Goal: Task Accomplishment & Management: Manage account settings

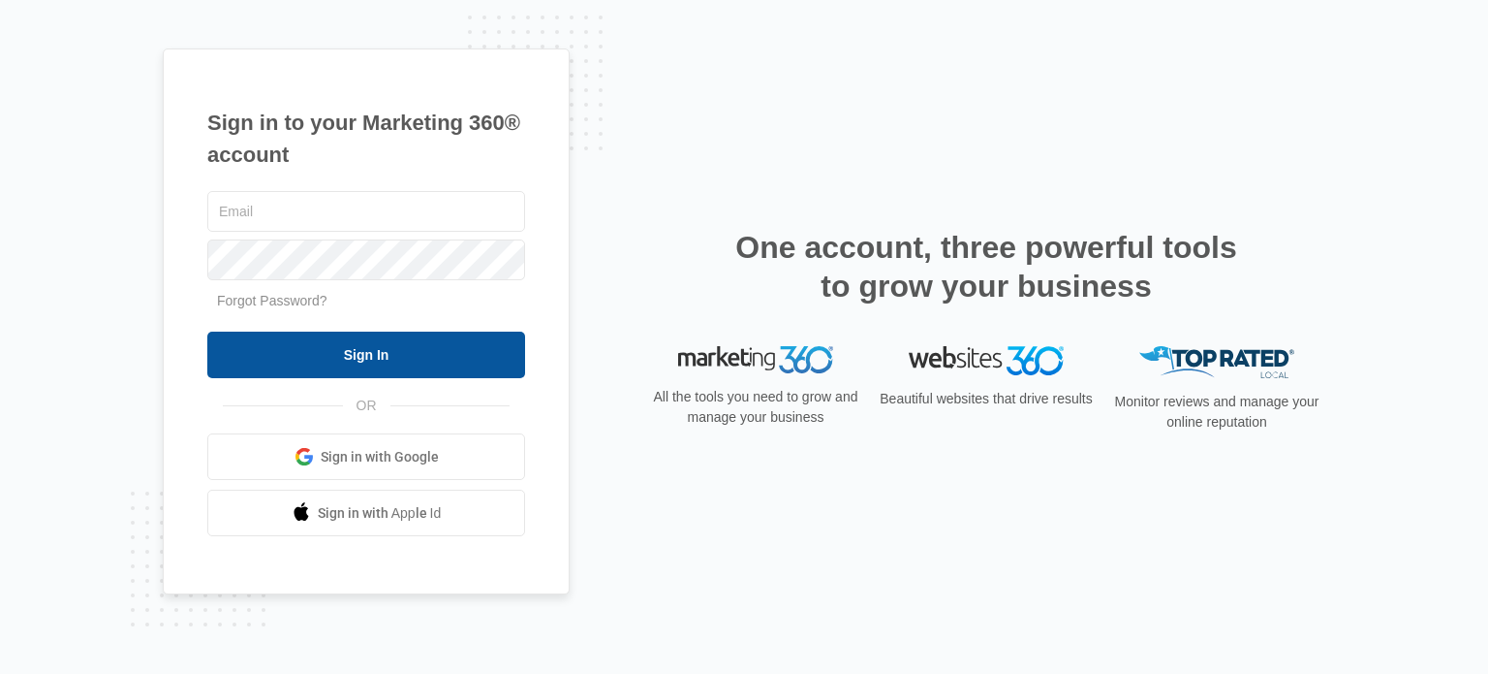
type input "[EMAIL_ADDRESS][PERSON_NAME][DOMAIN_NAME]"
click at [399, 355] on input "Sign In" at bounding box center [366, 354] width 318 height 47
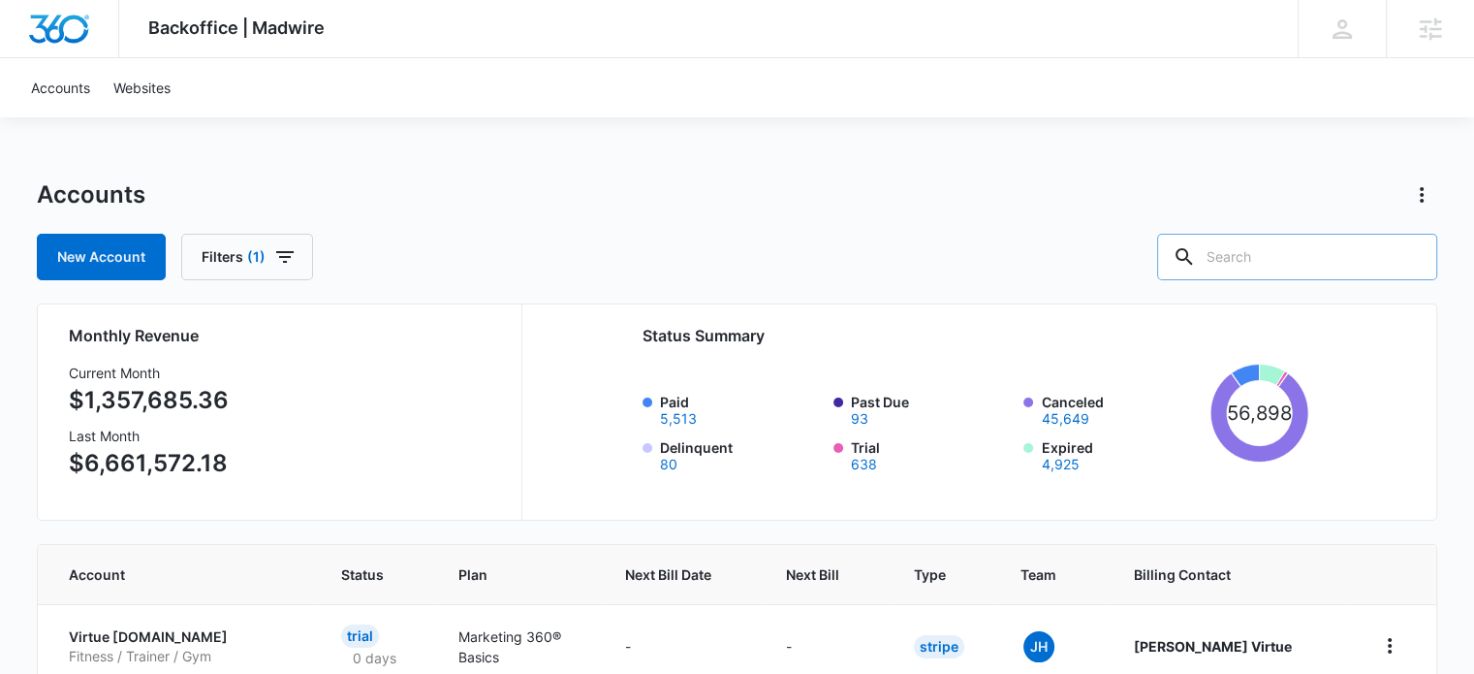
click at [1274, 262] on input "text" at bounding box center [1297, 257] width 280 height 47
type input "security"
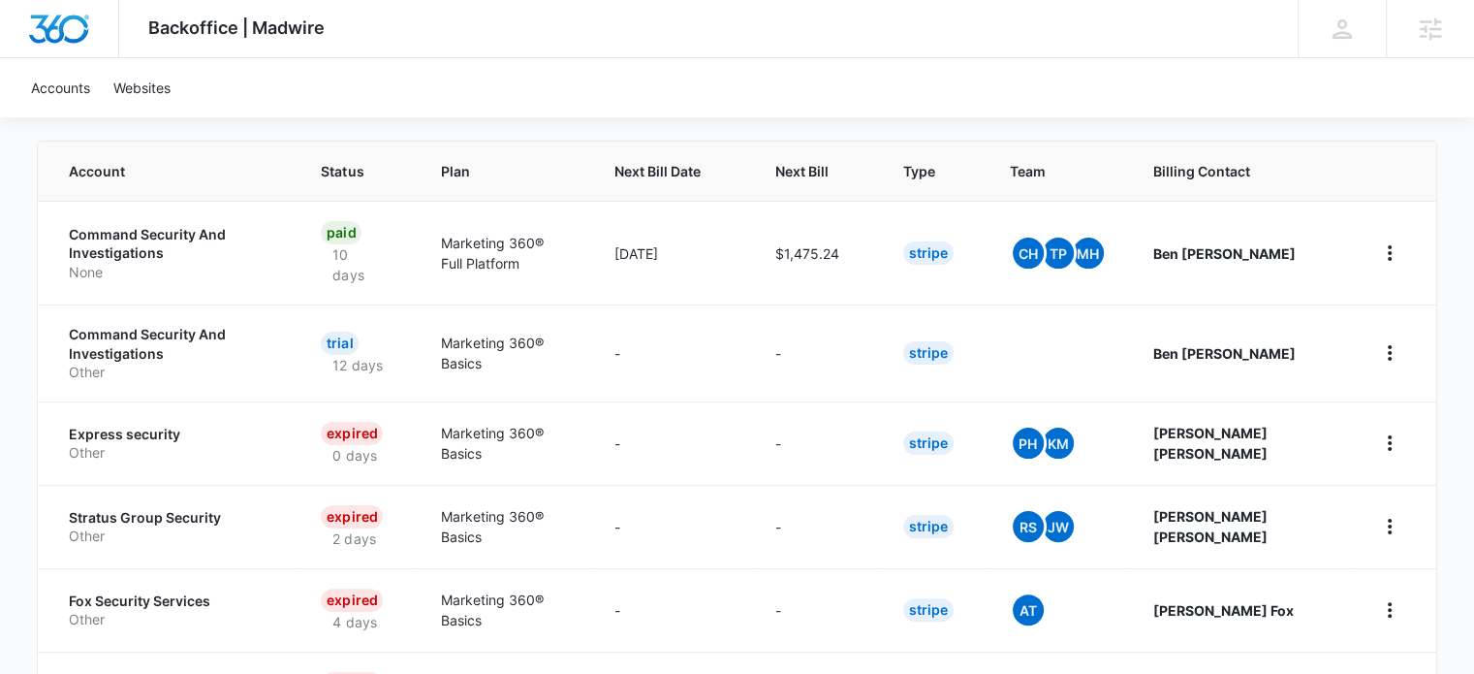
scroll to position [388, 0]
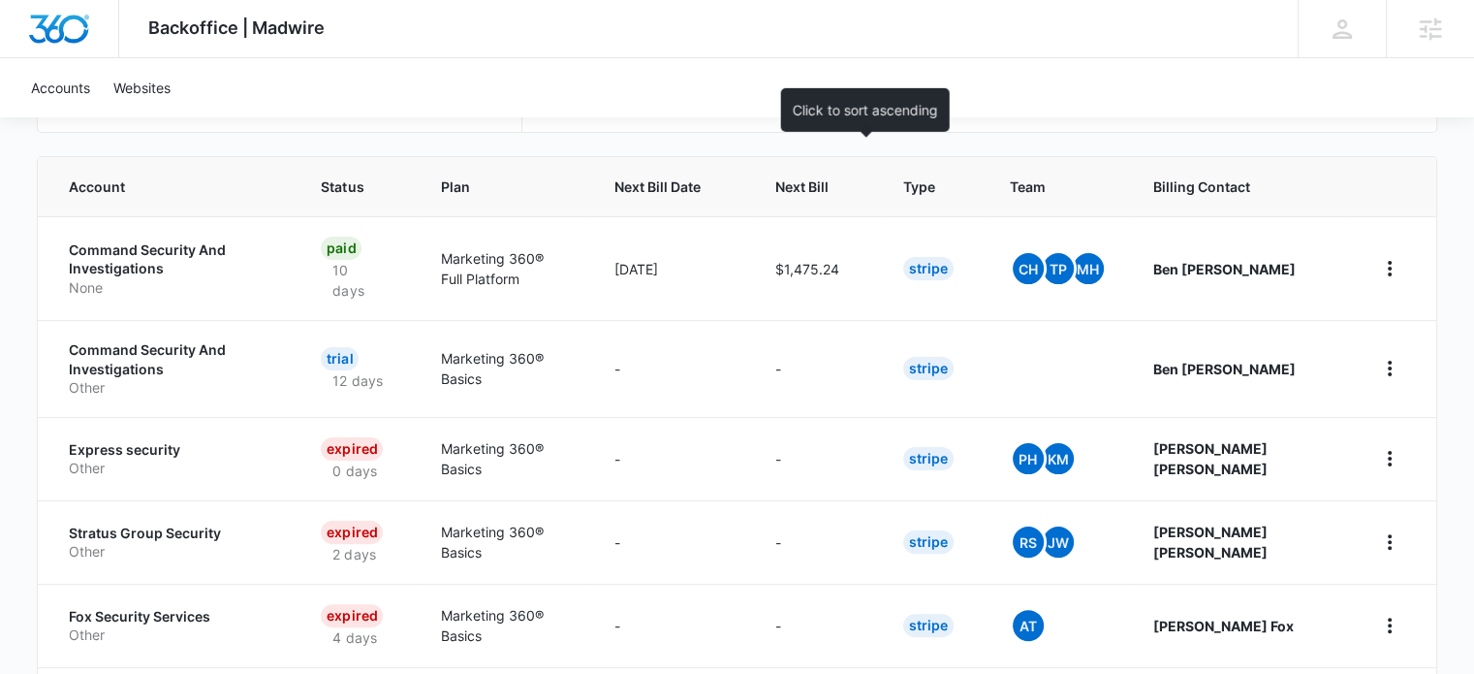
click at [829, 180] on span "Next Bill" at bounding box center [801, 186] width 53 height 20
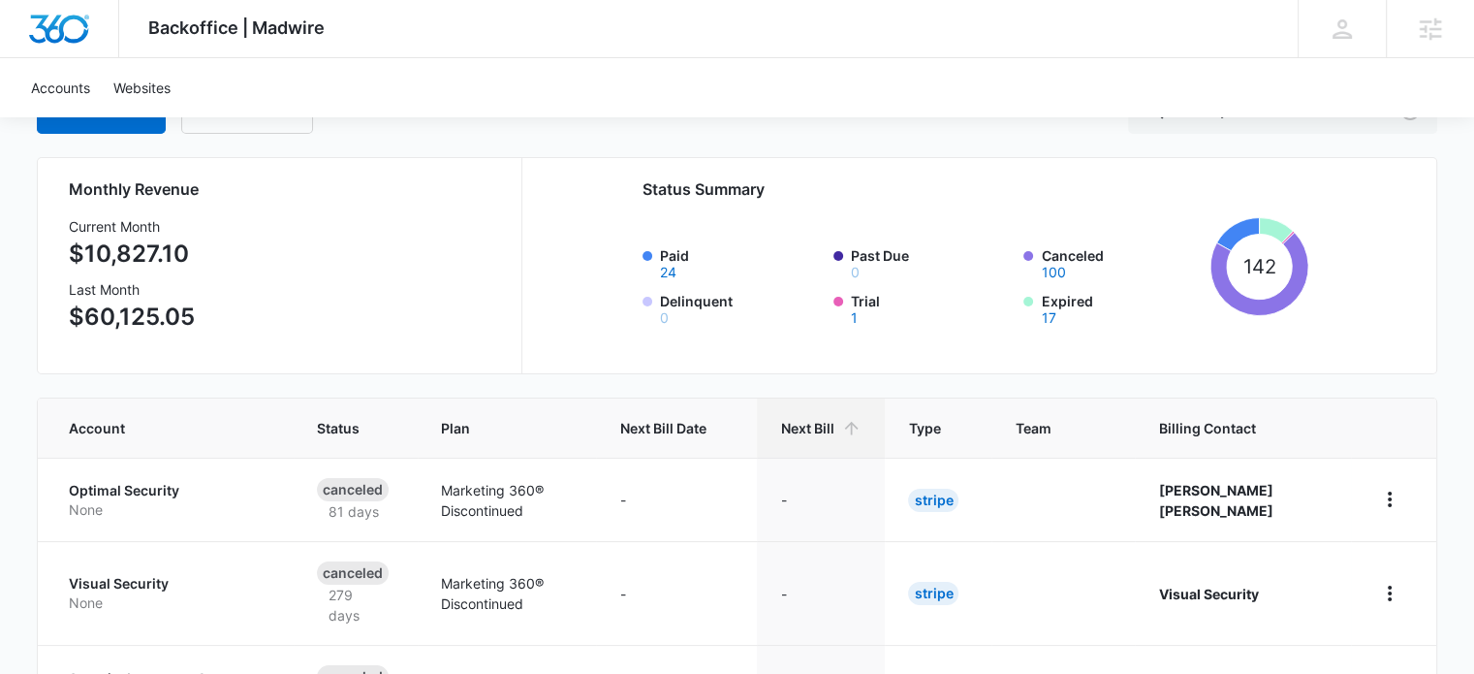
scroll to position [194, 0]
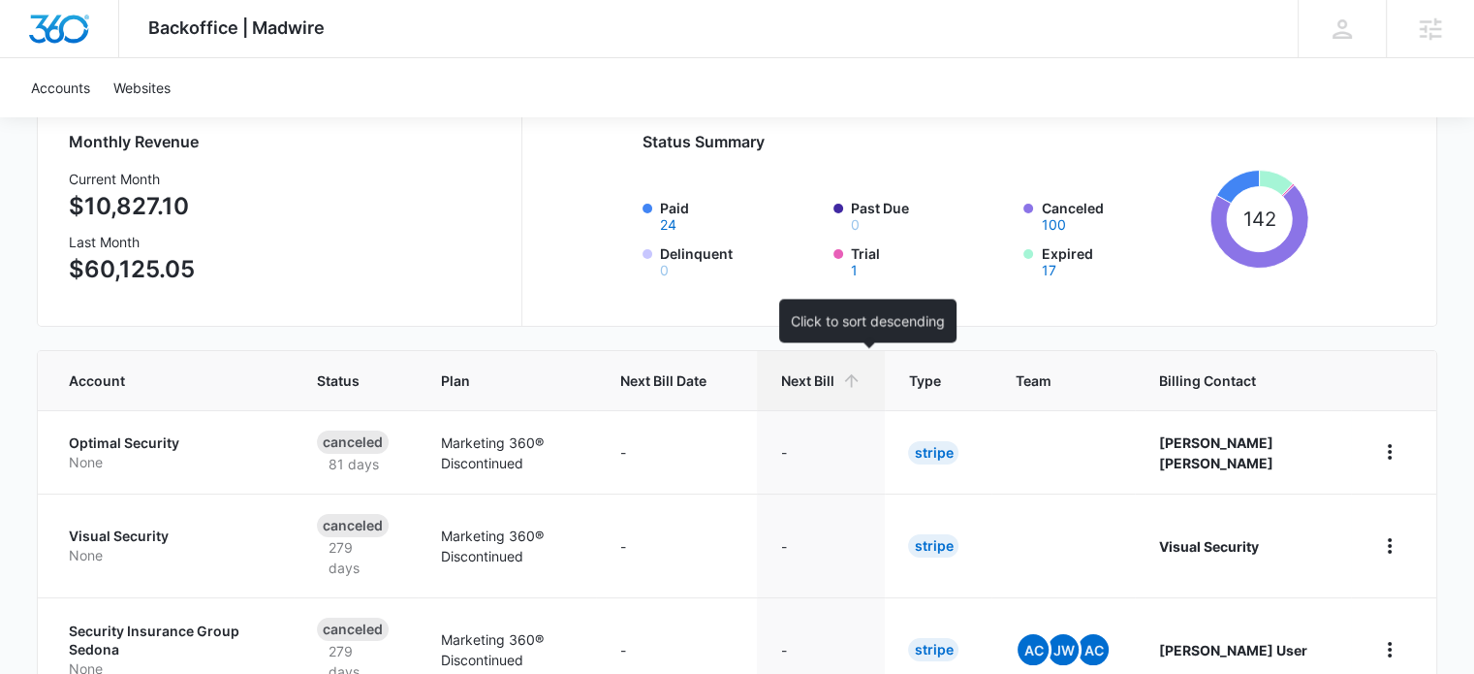
click at [833, 375] on span "Next Bill" at bounding box center [806, 380] width 53 height 20
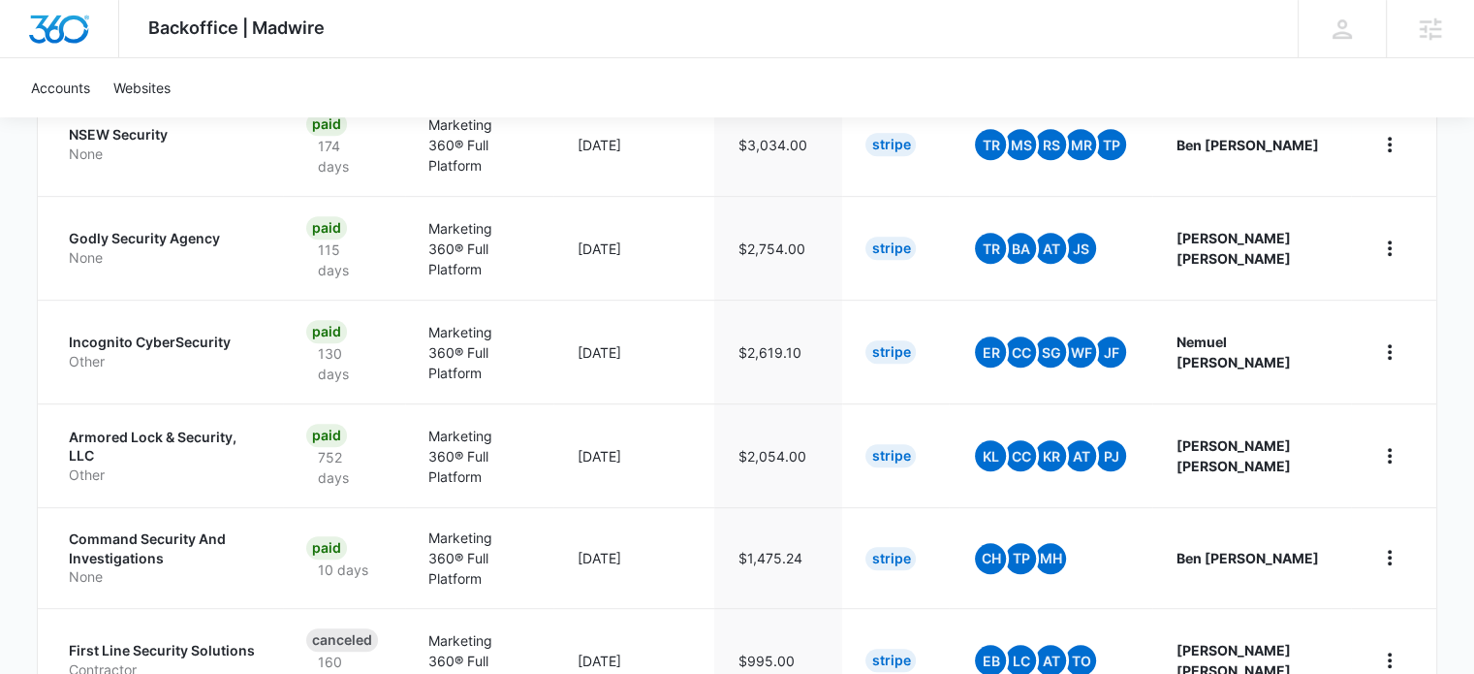
scroll to position [969, 0]
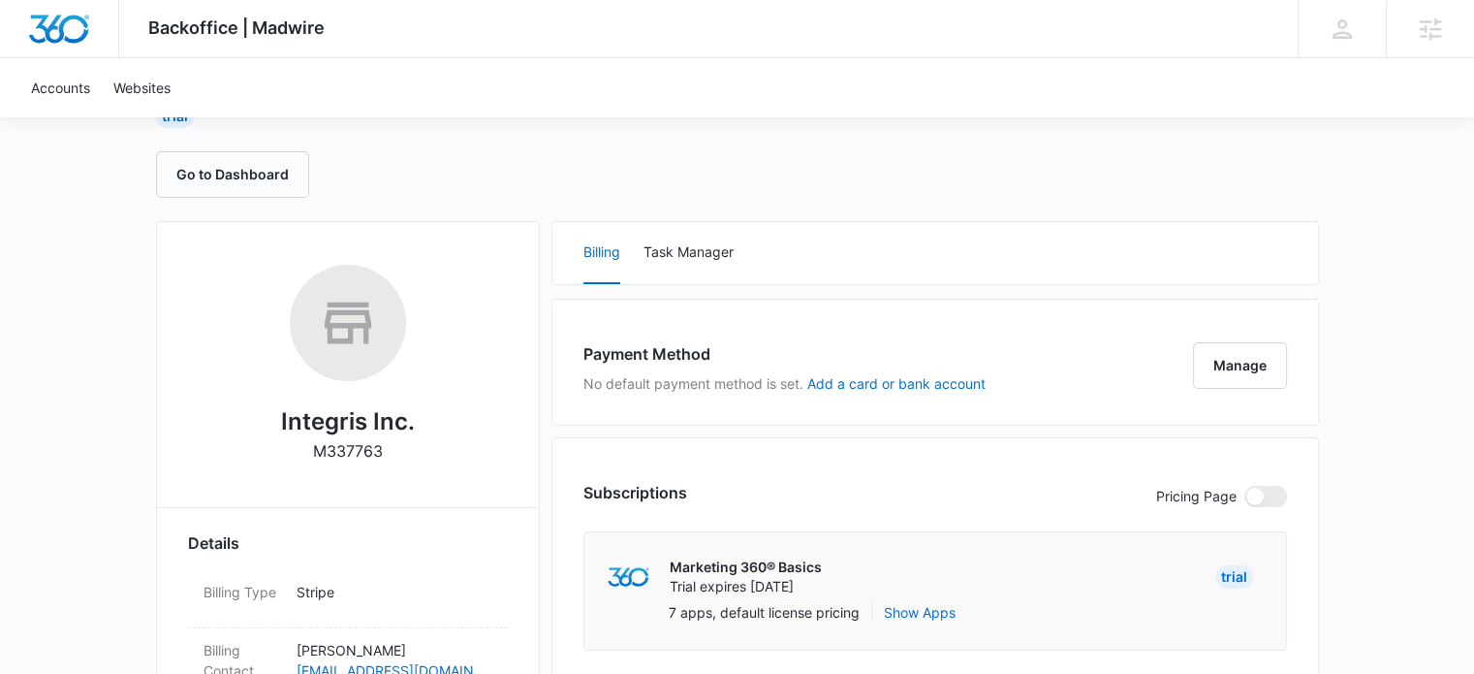
scroll to position [194, 0]
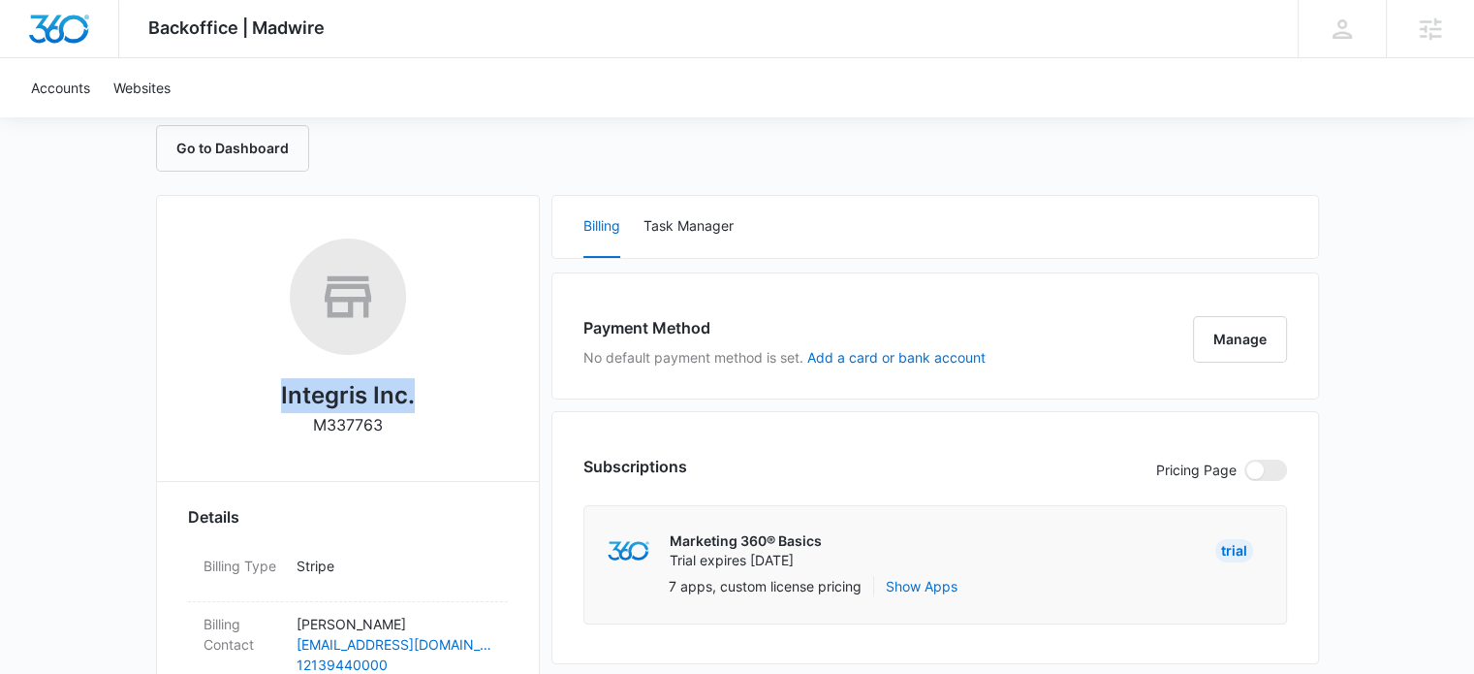
drag, startPoint x: 271, startPoint y: 391, endPoint x: 470, endPoint y: 445, distance: 205.9
click at [470, 445] on div "Integris Inc. M337763" at bounding box center [348, 343] width 320 height 211
click at [461, 423] on div "Integris Inc. M337763" at bounding box center [348, 343] width 320 height 211
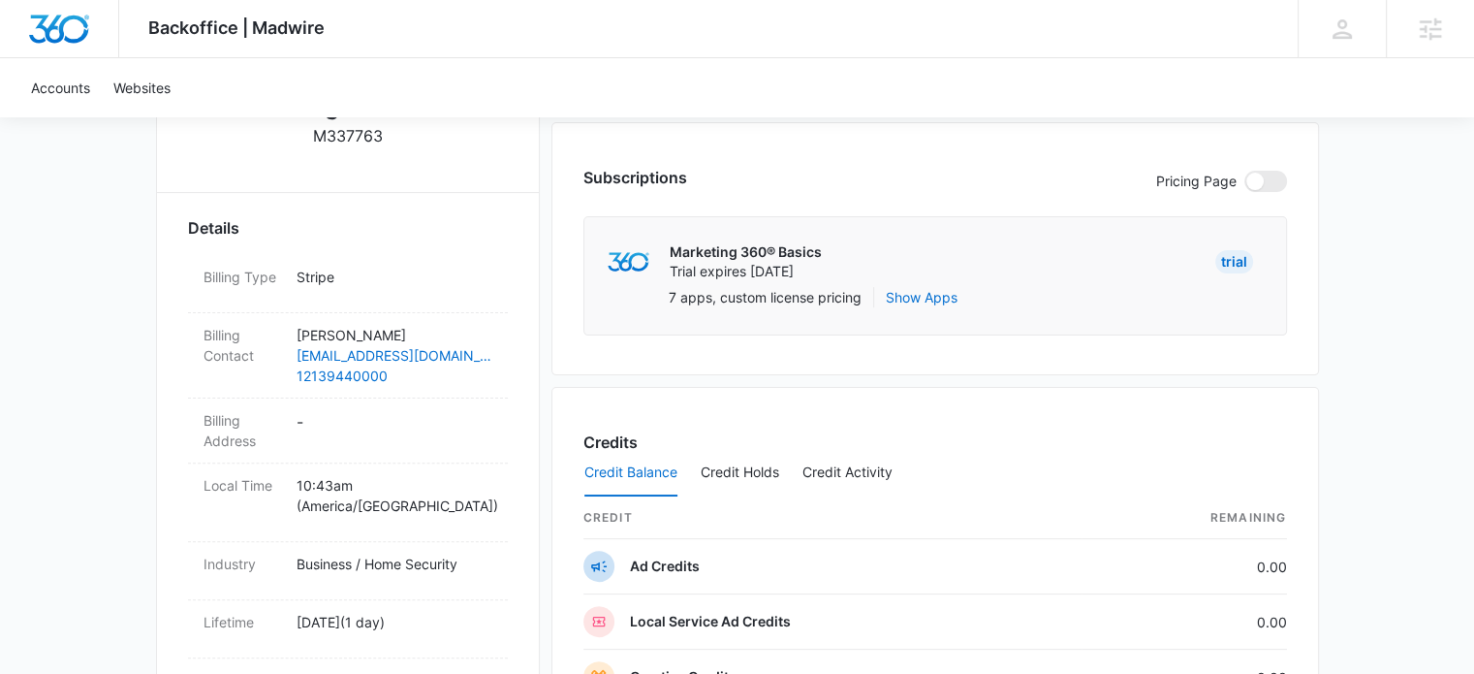
scroll to position [485, 0]
click at [360, 418] on dd "-" at bounding box center [395, 428] width 196 height 41
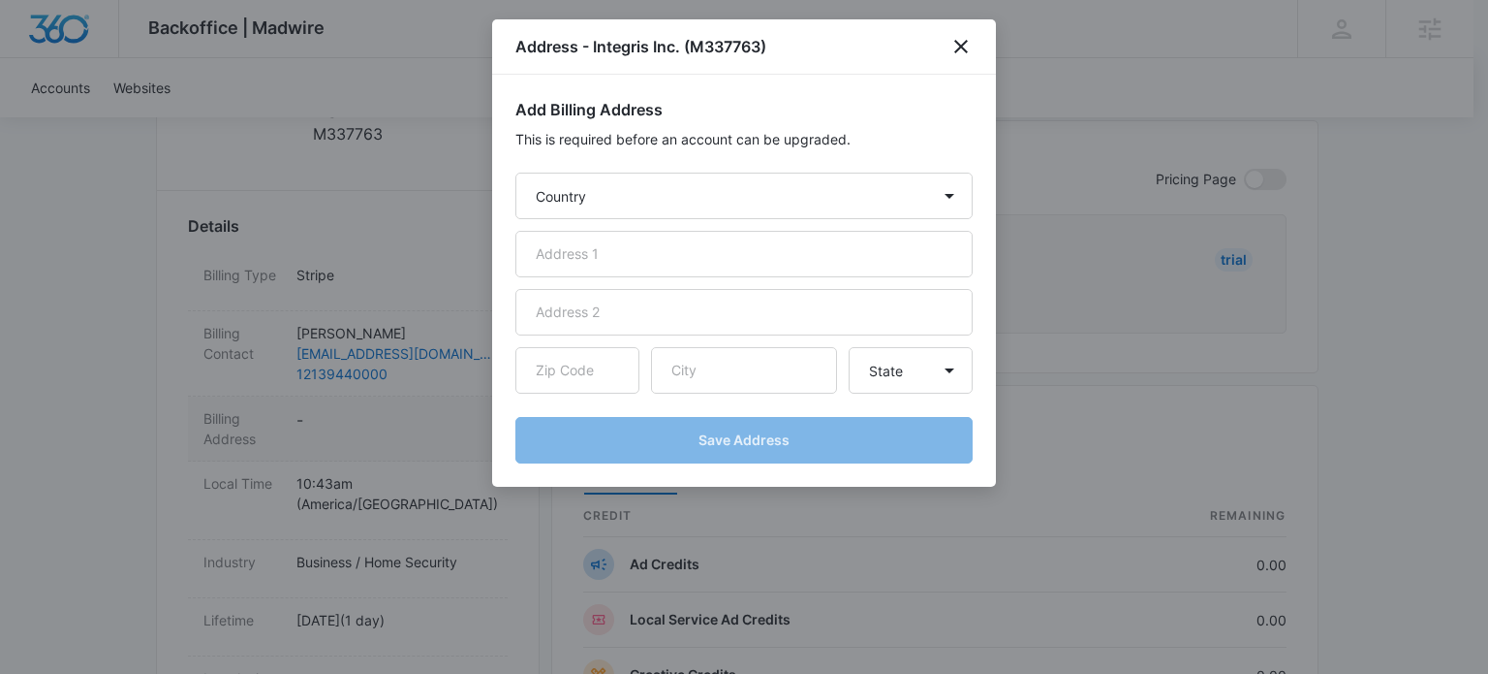
select select "US"
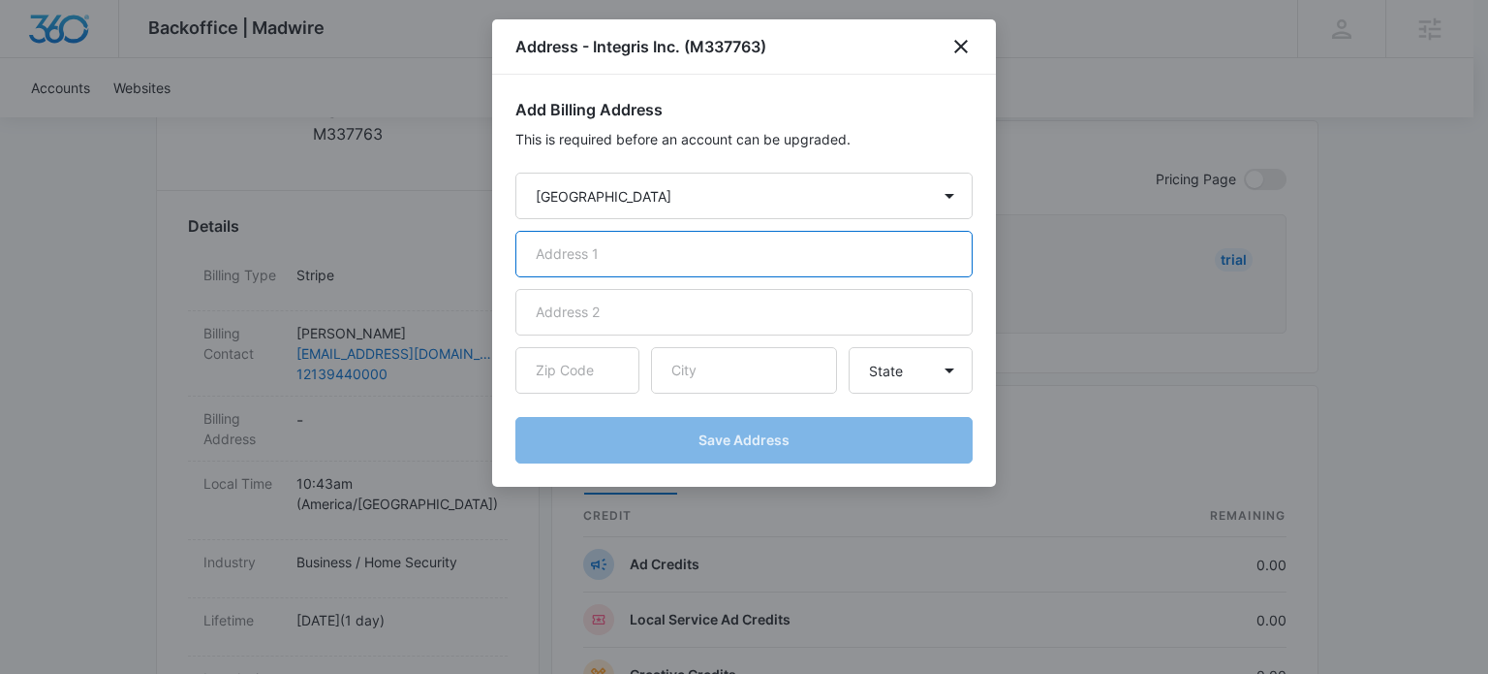
click at [643, 262] on input "text" at bounding box center [744, 254] width 457 height 47
paste input "[STREET_ADDRESS][PERSON_NAME]"
type input "[STREET_ADDRESS][PERSON_NAME]"
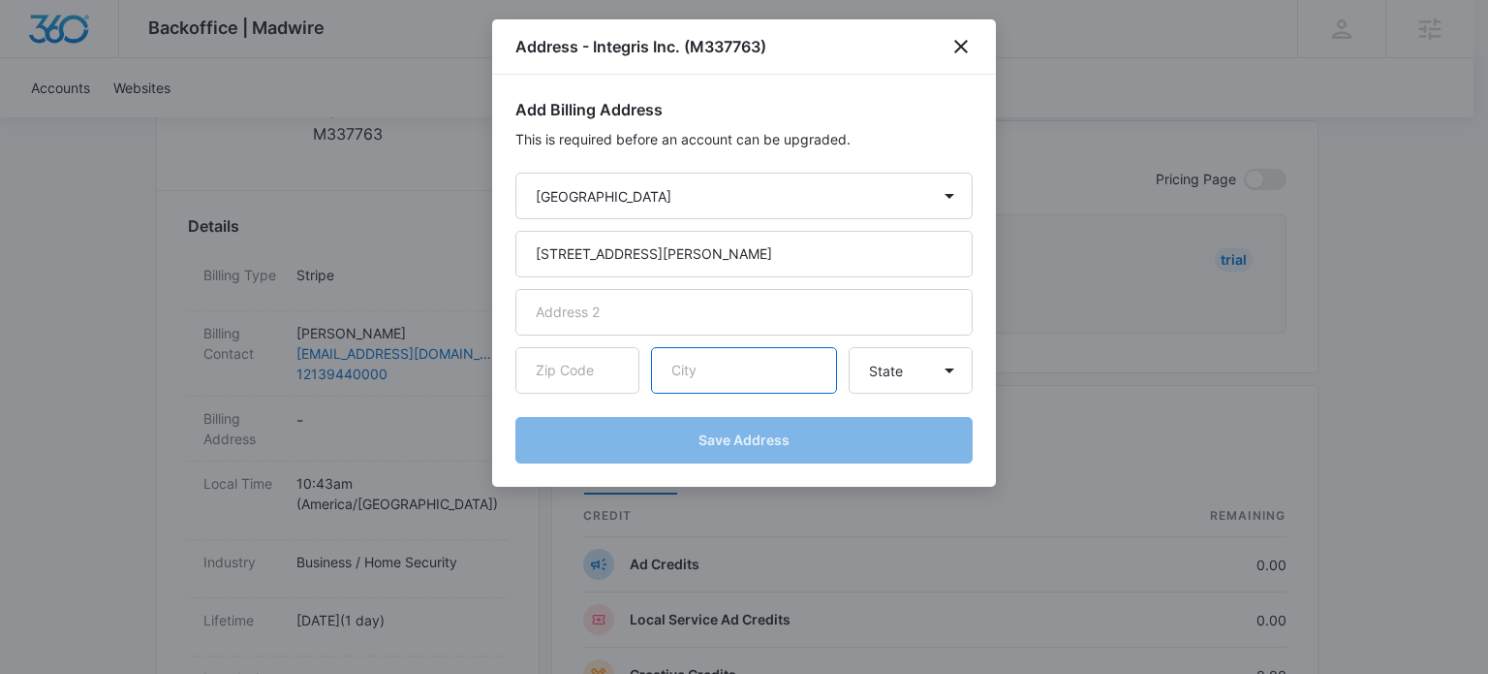
click at [704, 379] on input "text" at bounding box center [744, 370] width 186 height 47
paste input "Brea"
type input "Brea"
click at [930, 367] on select "State Alaska Alabama Arkansas American Samoa Arizona California Colorado Connec…" at bounding box center [911, 370] width 124 height 47
select select "CA"
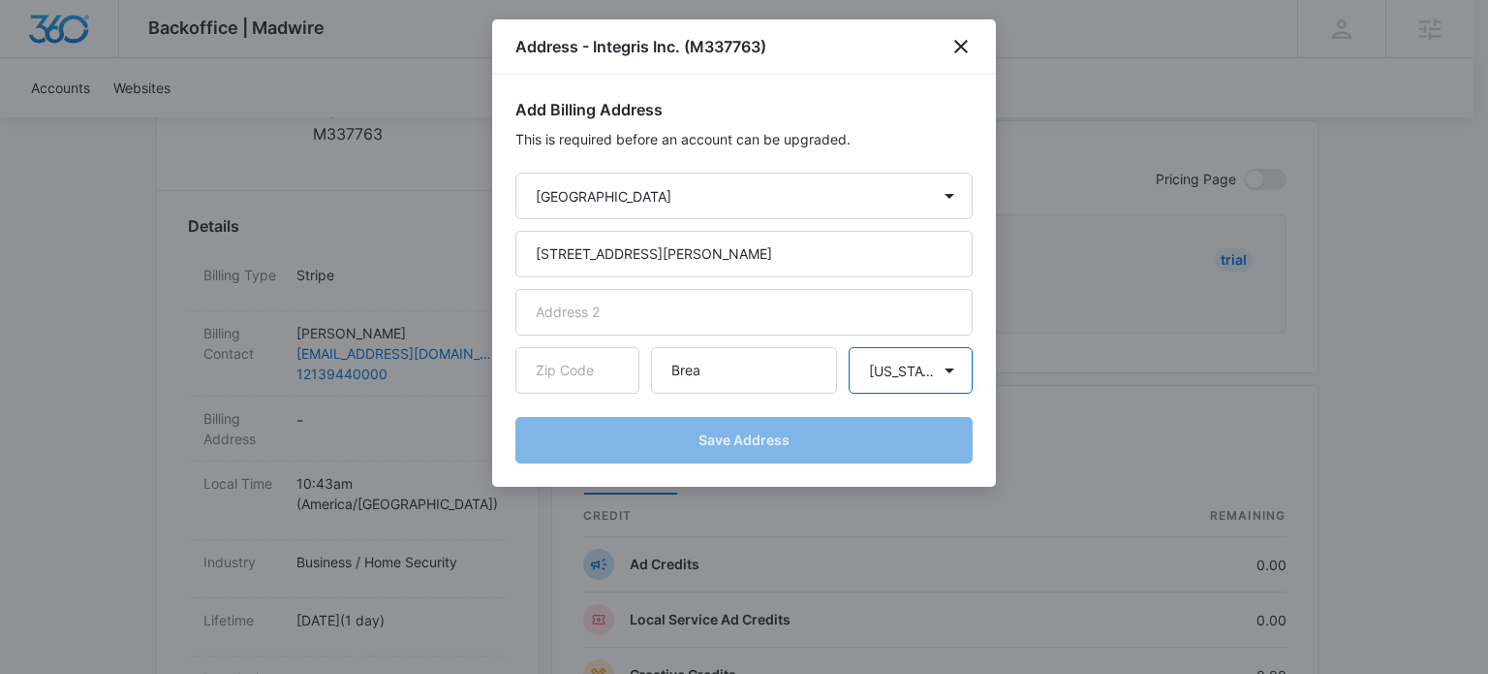
click at [849, 347] on select "State Alaska Alabama Arkansas American Samoa Arizona California Colorado Connec…" at bounding box center [911, 370] width 124 height 47
click at [574, 379] on input "text" at bounding box center [578, 370] width 124 height 47
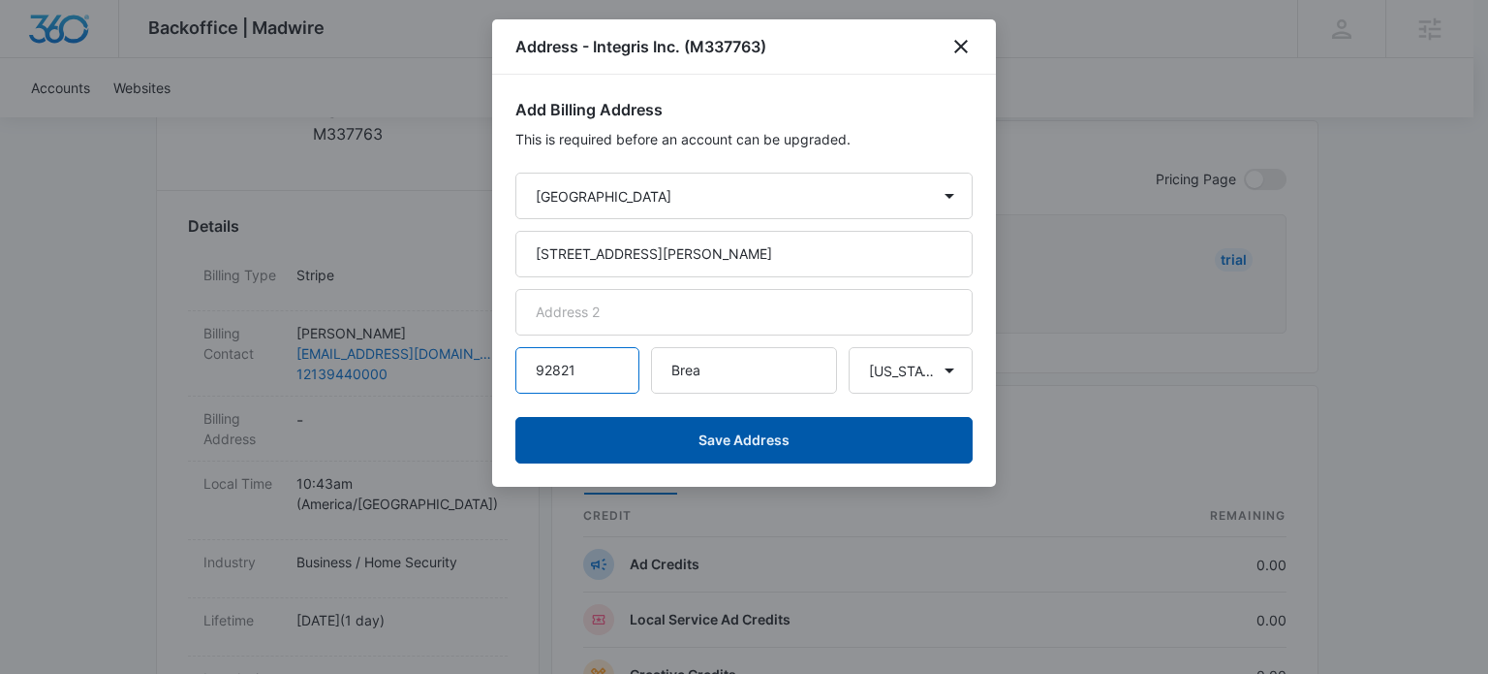
type input "92821"
click at [694, 428] on button "Save Address" at bounding box center [744, 440] width 457 height 47
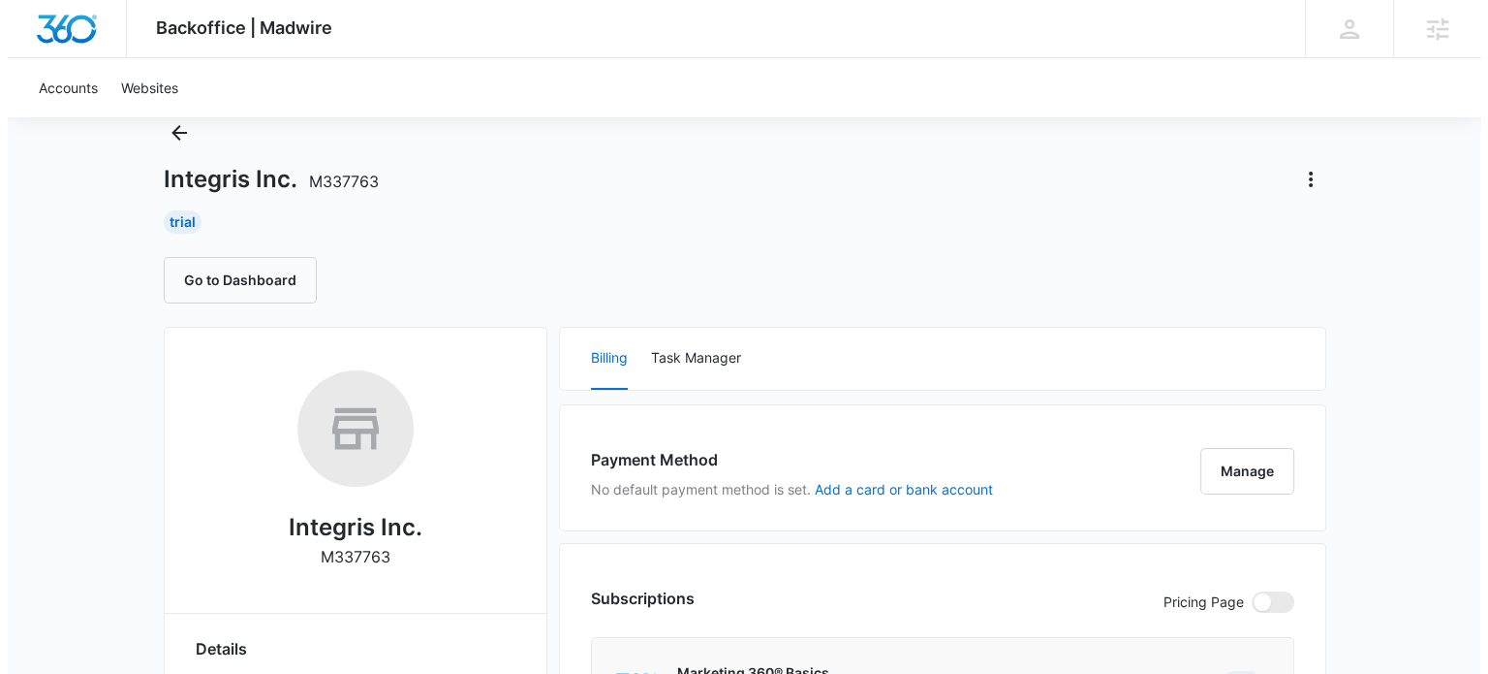
scroll to position [97, 0]
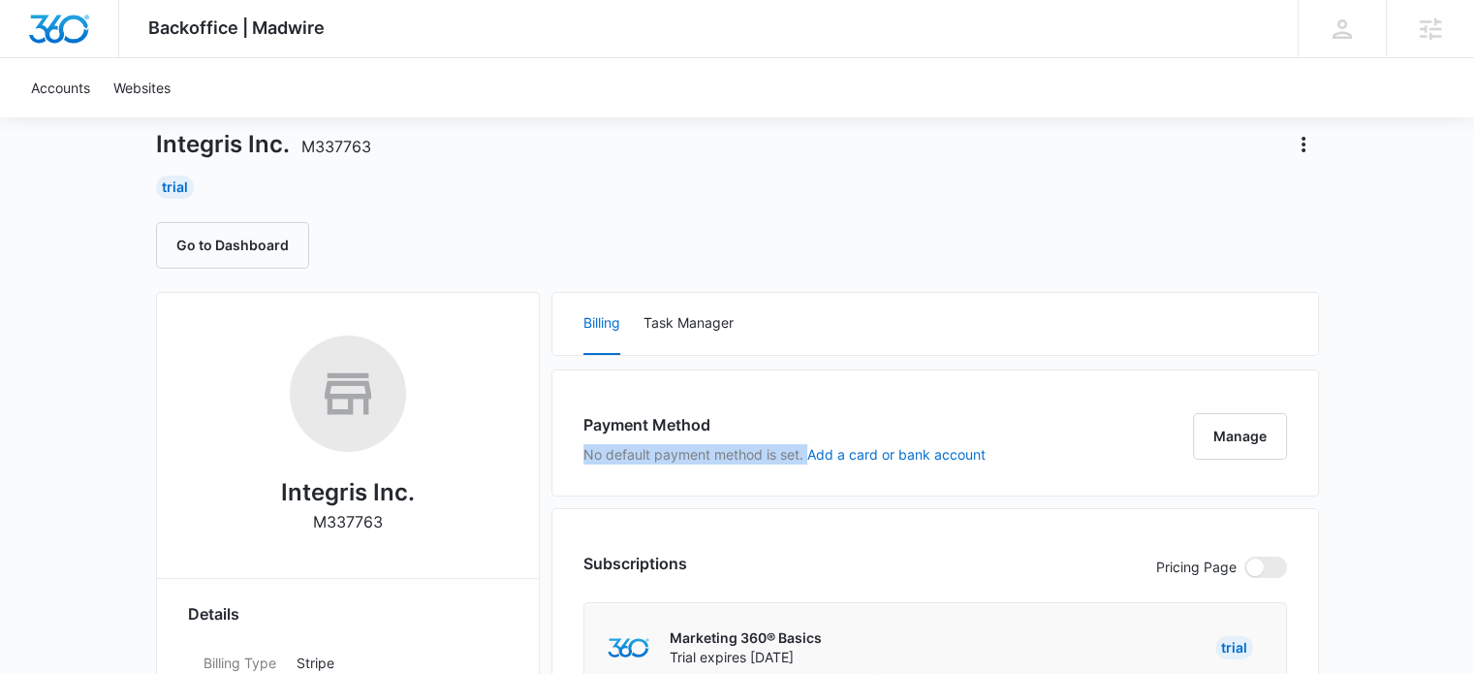
drag, startPoint x: 818, startPoint y: 442, endPoint x: 575, endPoint y: 444, distance: 243.2
click at [575, 444] on div "Payment Method No default payment method is set. Add a card or bank account Man…" at bounding box center [935, 432] width 768 height 127
click at [1222, 431] on button "Manage" at bounding box center [1240, 436] width 94 height 47
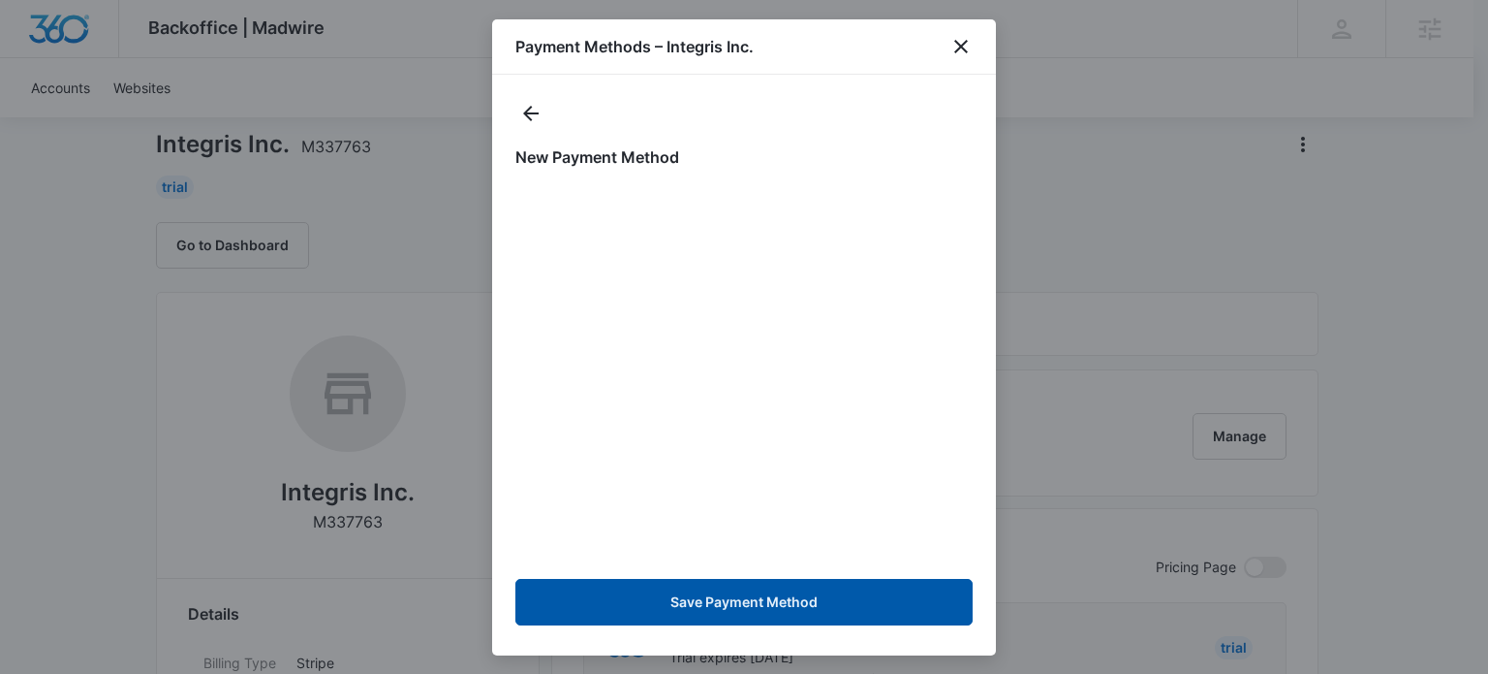
click at [720, 589] on button "Save Payment Method" at bounding box center [744, 602] width 457 height 47
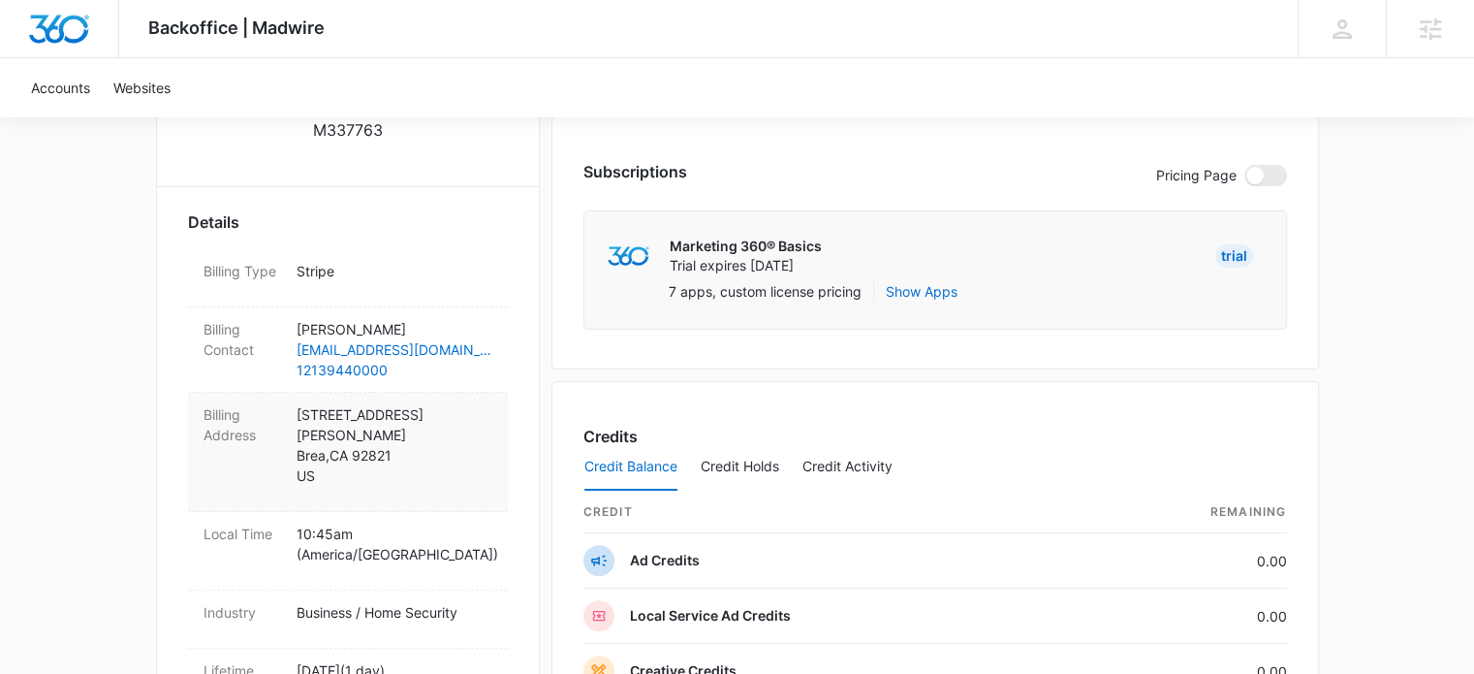
scroll to position [485, 0]
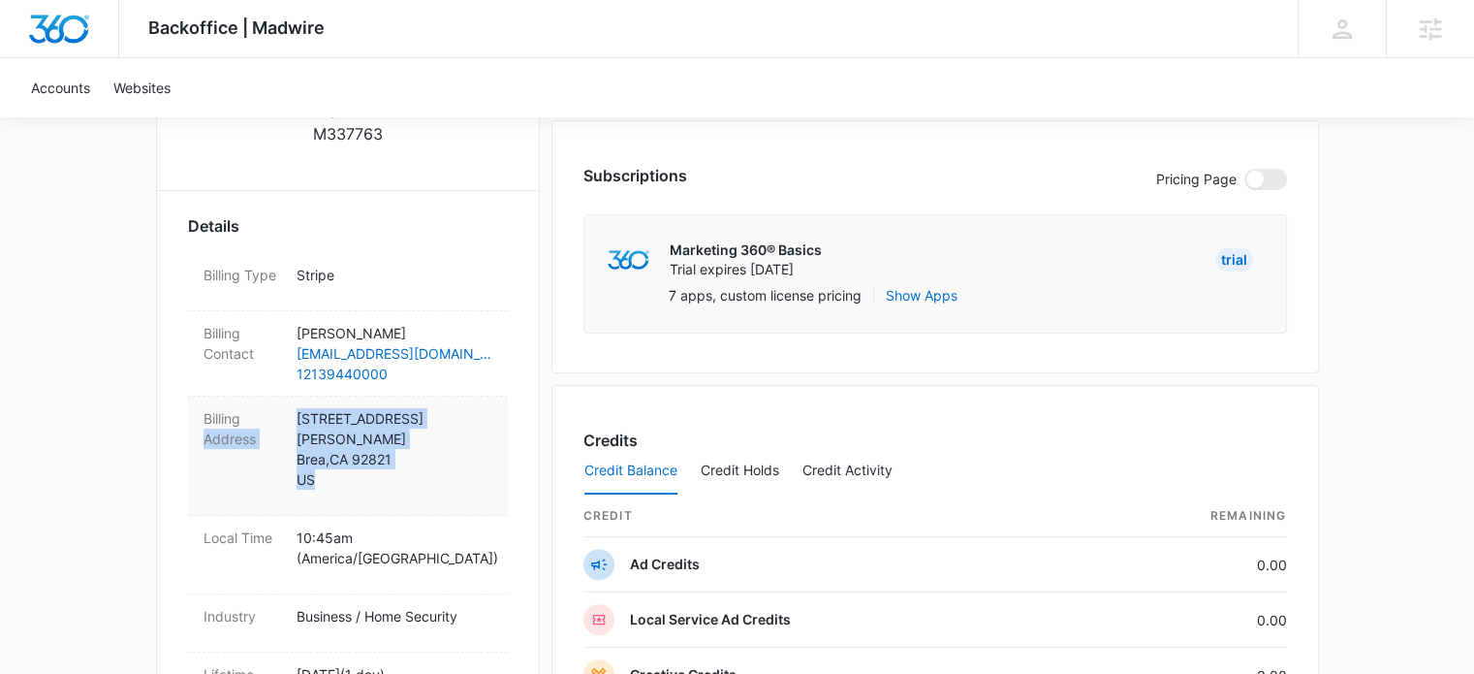
drag, startPoint x: 326, startPoint y: 460, endPoint x: 273, endPoint y: 404, distance: 76.8
click at [273, 404] on div "Billing Address [STREET_ADDRESS][PERSON_NAME]" at bounding box center [348, 455] width 320 height 119
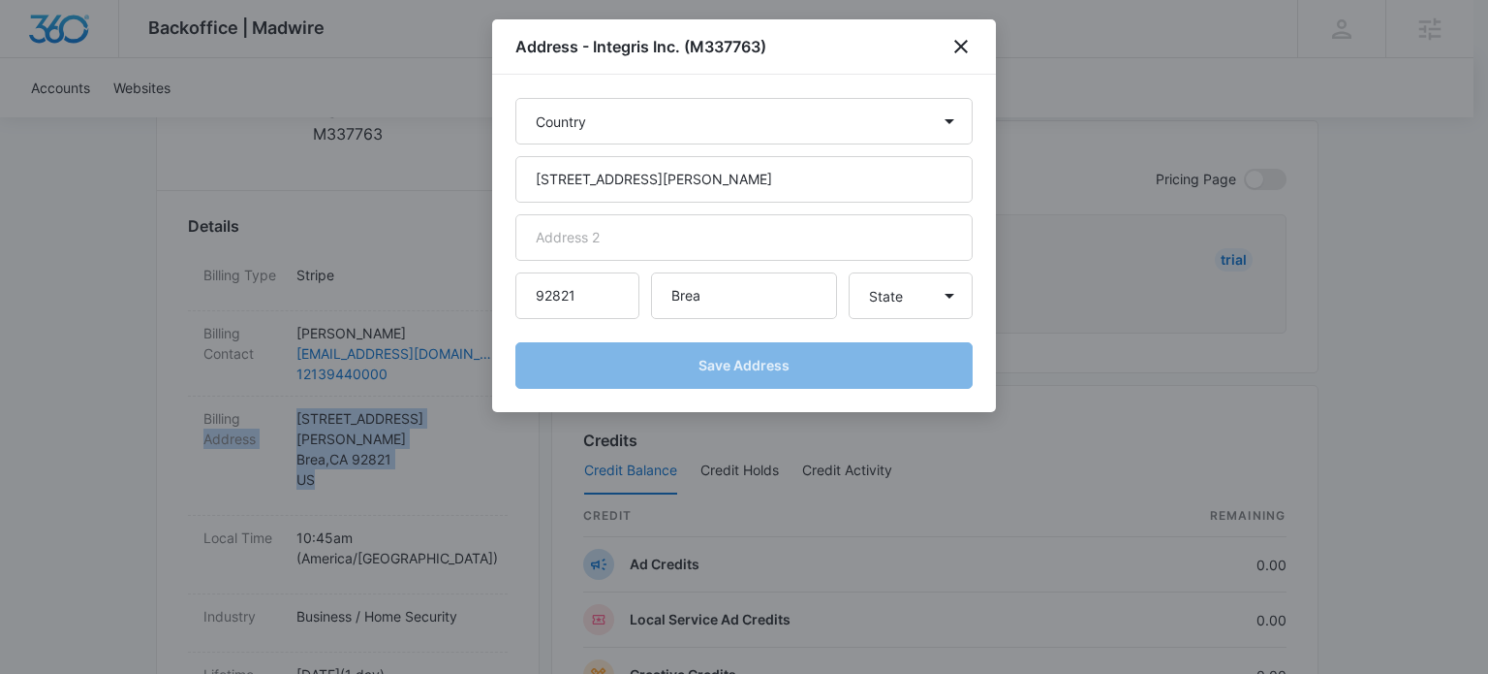
select select "US"
select select "CA"
click at [956, 42] on icon "close" at bounding box center [962, 47] width 14 height 14
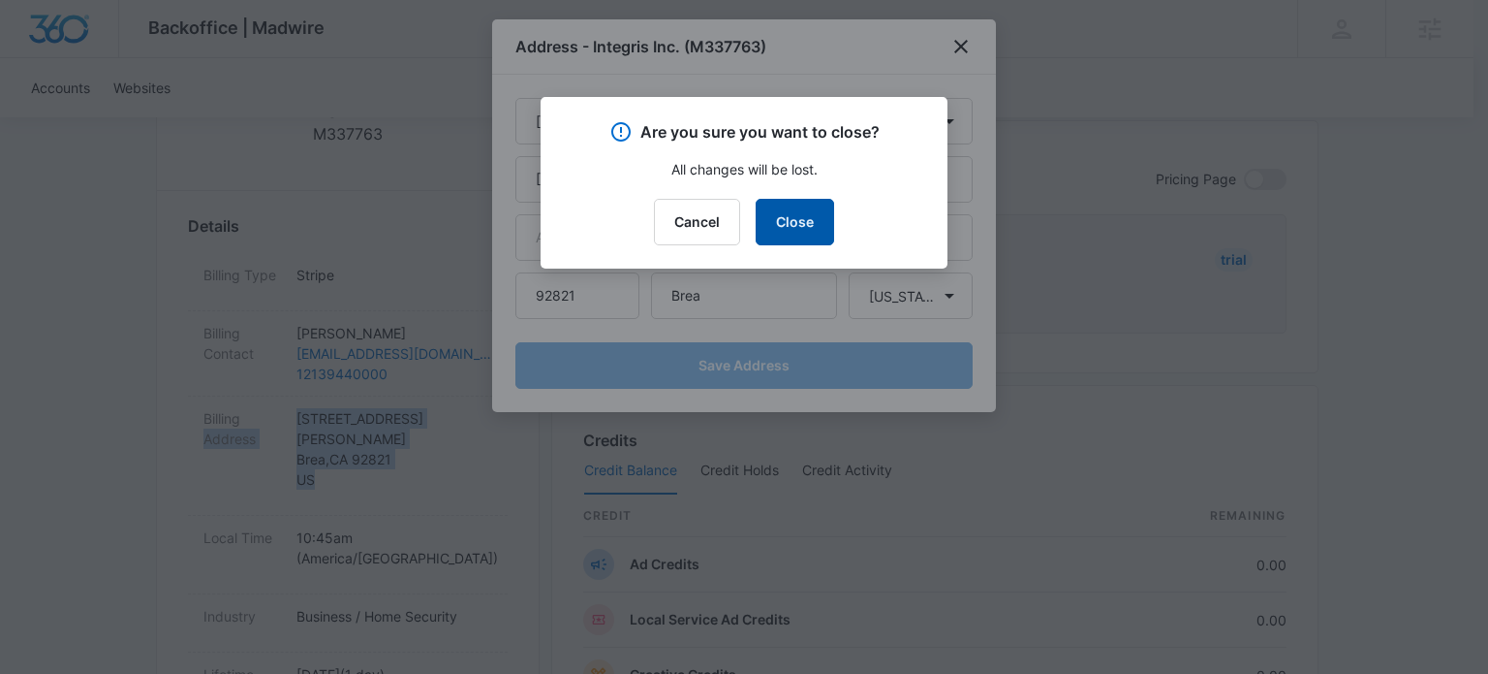
click at [811, 229] on button "Close" at bounding box center [795, 222] width 78 height 47
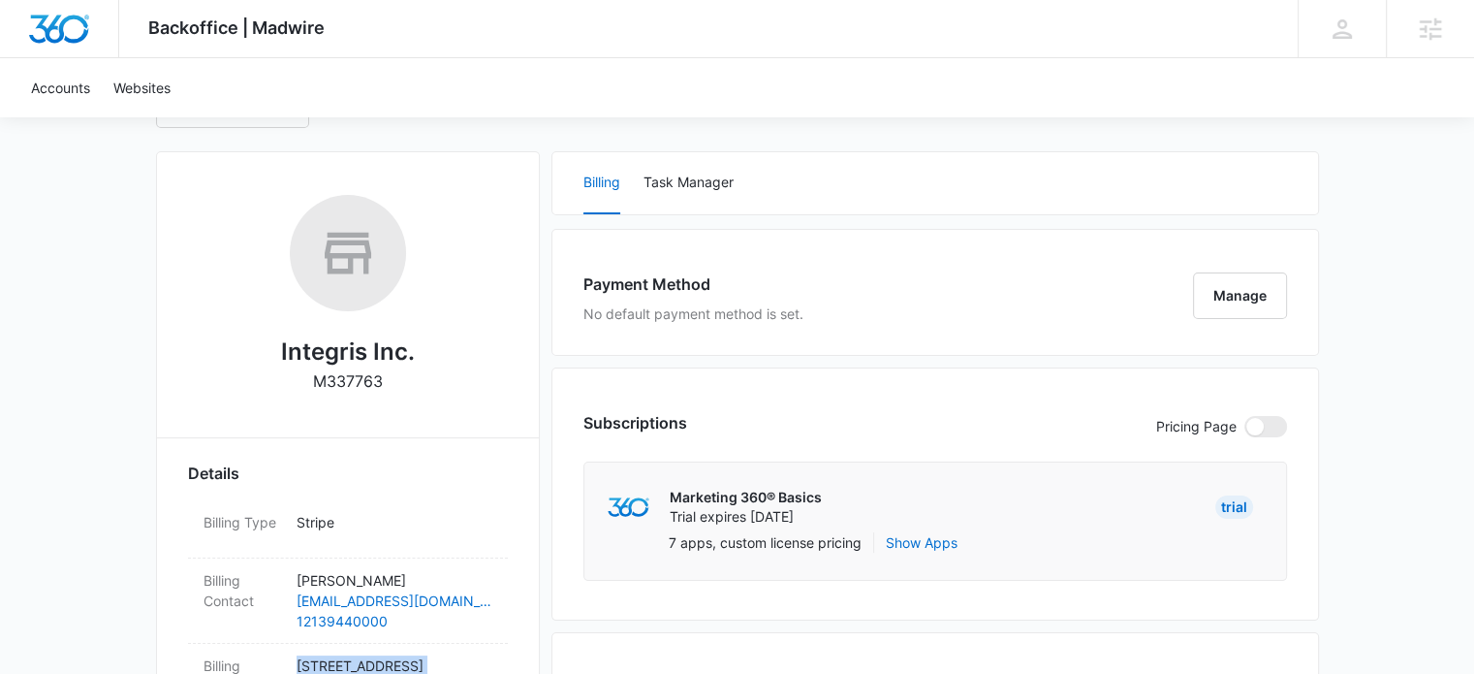
scroll to position [0, 0]
